Goal: Information Seeking & Learning: Find specific fact

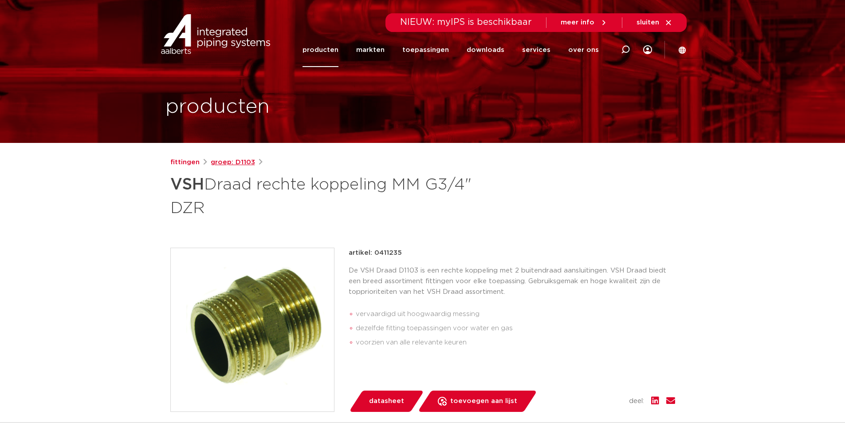
click at [237, 161] on link "groep: D1103" at bounding box center [233, 162] width 44 height 11
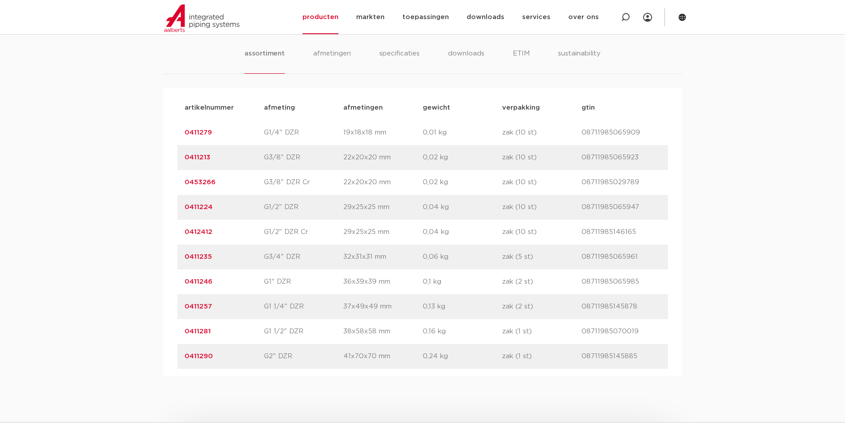
scroll to position [418, 0]
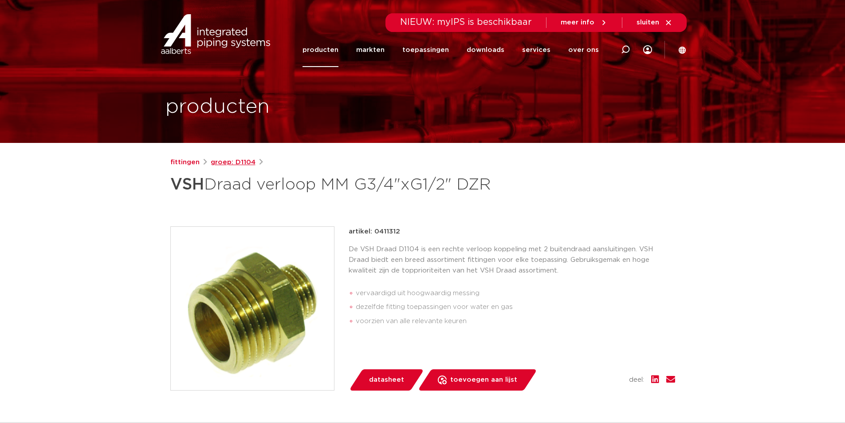
click at [235, 162] on link "groep: D1104" at bounding box center [233, 162] width 45 height 11
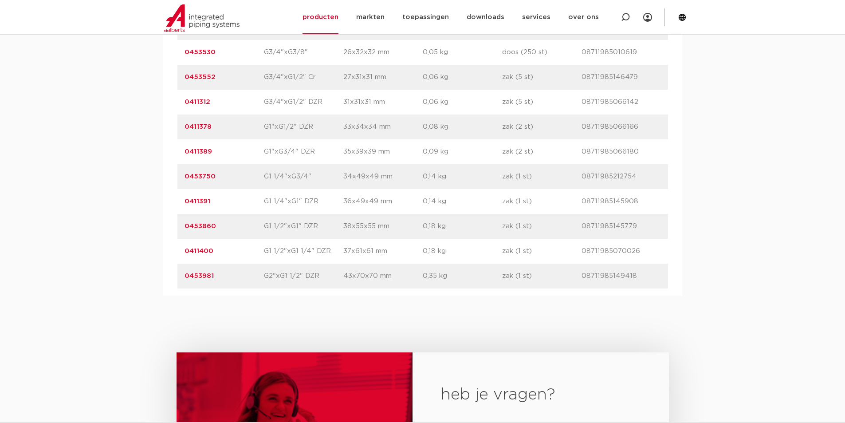
scroll to position [754, 0]
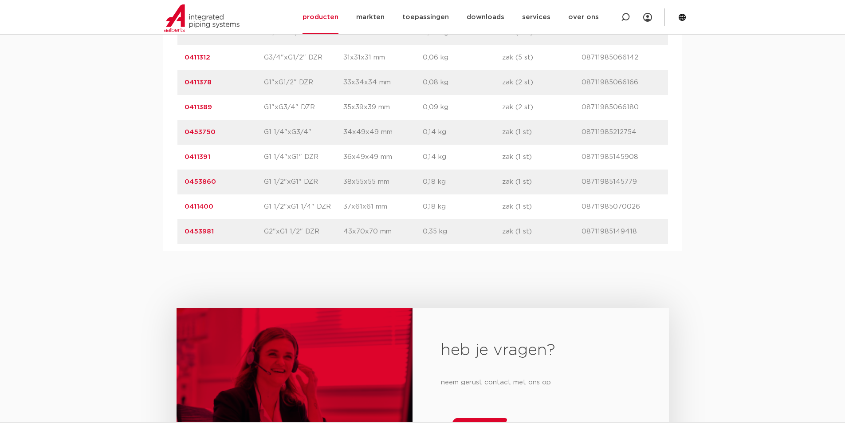
drag, startPoint x: 213, startPoint y: 234, endPoint x: 188, endPoint y: 234, distance: 25.7
click at [183, 234] on div "artikelnummer 0453981 afmeting G2"xG1 1/2" DZR [GEOGRAPHIC_DATA] 43x70x70 mm ge…" at bounding box center [422, 231] width 490 height 25
copy link "0453981"
click at [585, 229] on p "08711985149418" at bounding box center [620, 231] width 79 height 11
drag, startPoint x: 582, startPoint y: 230, endPoint x: 638, endPoint y: 236, distance: 56.6
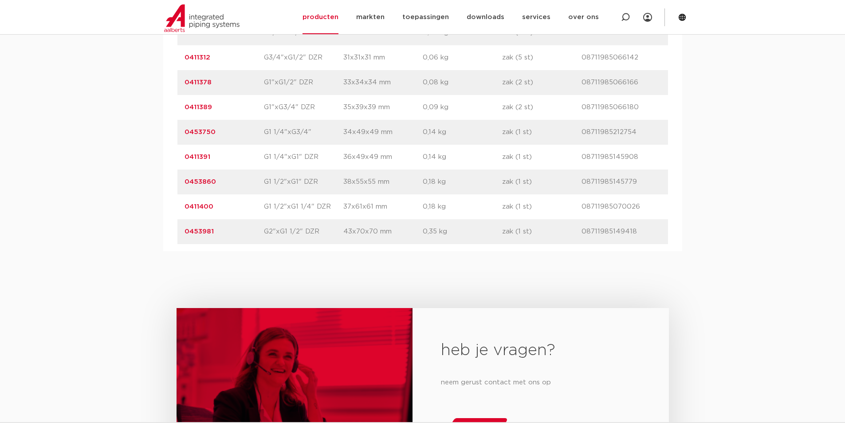
click at [638, 236] on p "08711985149418" at bounding box center [620, 231] width 79 height 11
copy p "08711985149418"
click at [203, 238] on div "artikelnummer 0453981 afmeting G2"xG1 1/2" DZR [GEOGRAPHIC_DATA] 43x70x70 mm ge…" at bounding box center [422, 231] width 490 height 25
click at [195, 231] on link "0453981" at bounding box center [198, 231] width 29 height 7
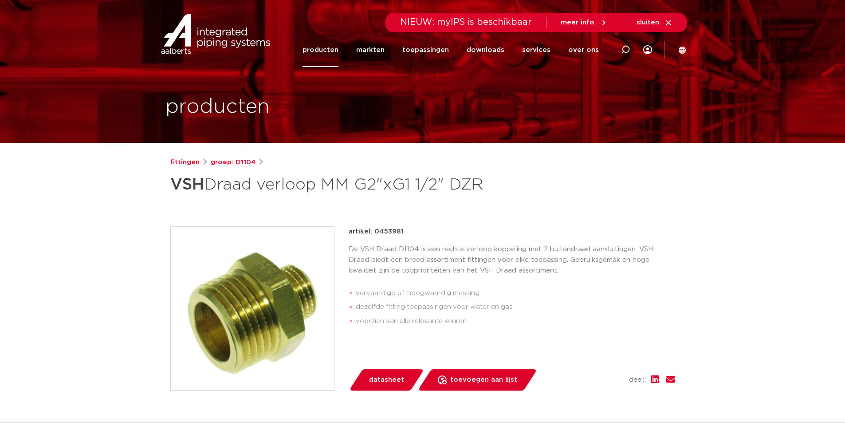
drag, startPoint x: 405, startPoint y: 232, endPoint x: 372, endPoint y: 234, distance: 33.3
click at [373, 235] on div "artikel: 0453981" at bounding box center [512, 231] width 326 height 11
copy p "0453981"
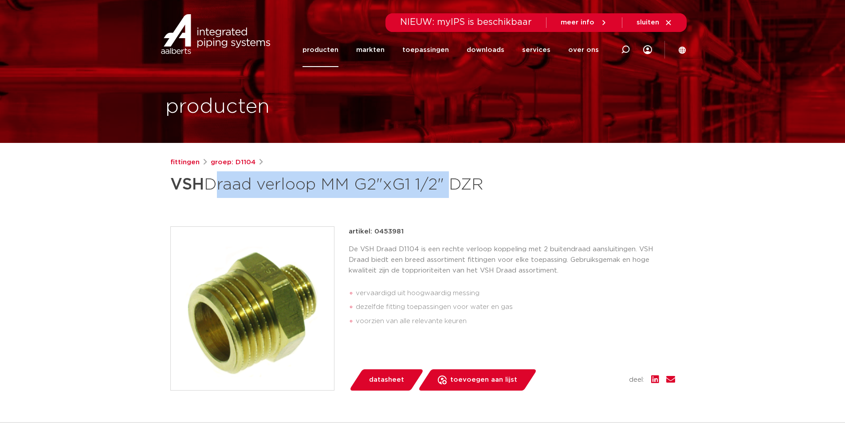
drag, startPoint x: 216, startPoint y: 184, endPoint x: 446, endPoint y: 179, distance: 229.8
click at [446, 179] on h1 "VSH Draad verloop MM G2"xG1 1/2" DZR" at bounding box center [336, 184] width 333 height 27
copy h1 "Draad verloop MM G2"xG1 1/2""
drag, startPoint x: 412, startPoint y: 234, endPoint x: 372, endPoint y: 233, distance: 39.9
click at [372, 233] on div "artikel: 0453981" at bounding box center [512, 231] width 326 height 11
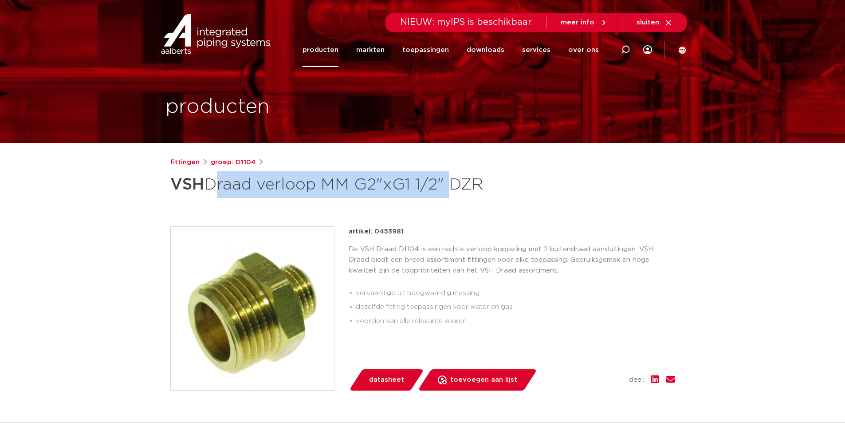
copy p "0453981"
